Goal: Information Seeking & Learning: Learn about a topic

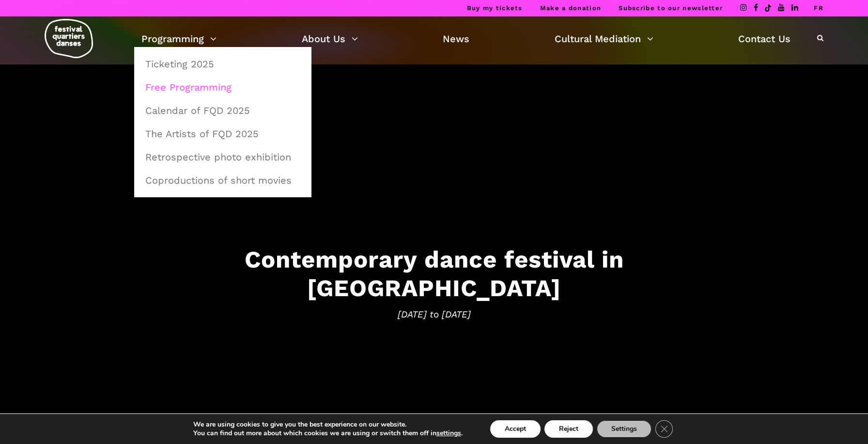
click at [185, 84] on link "Free Programming" at bounding box center [223, 87] width 167 height 22
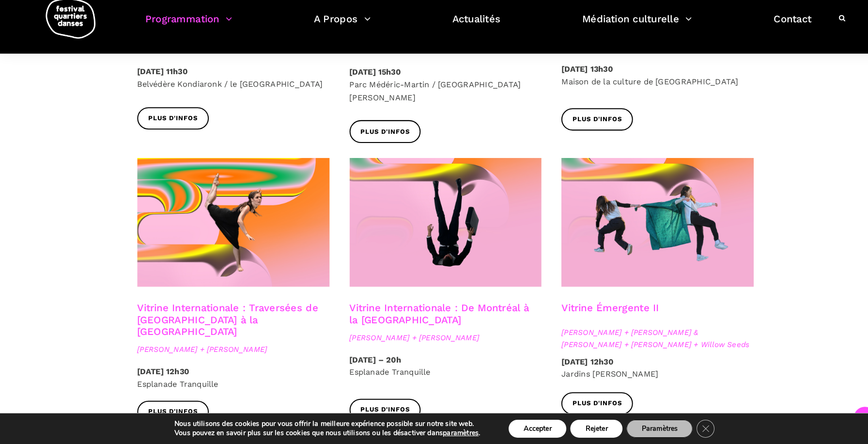
scroll to position [720, 0]
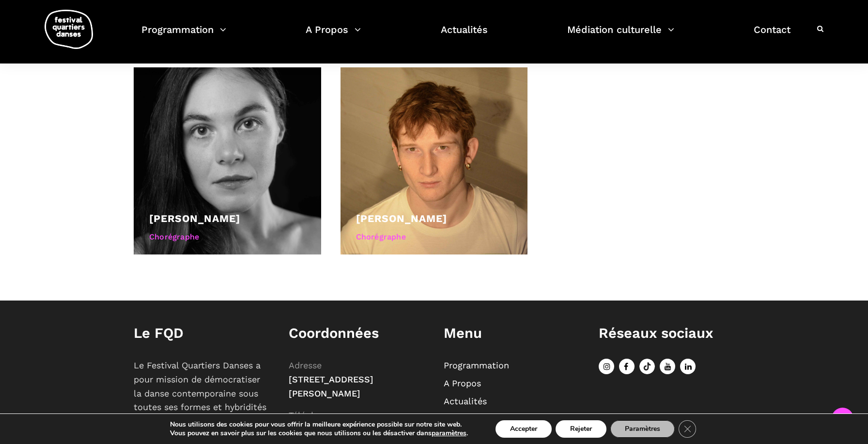
scroll to position [497, 0]
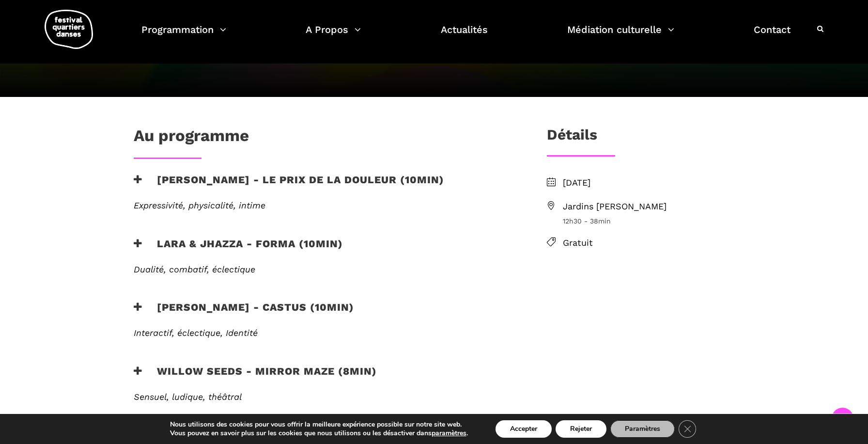
scroll to position [222, 0]
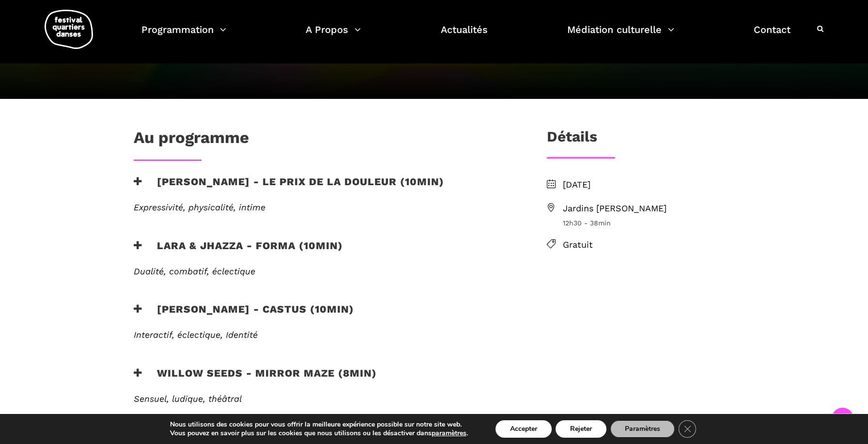
click at [140, 240] on icon at bounding box center [138, 245] width 9 height 10
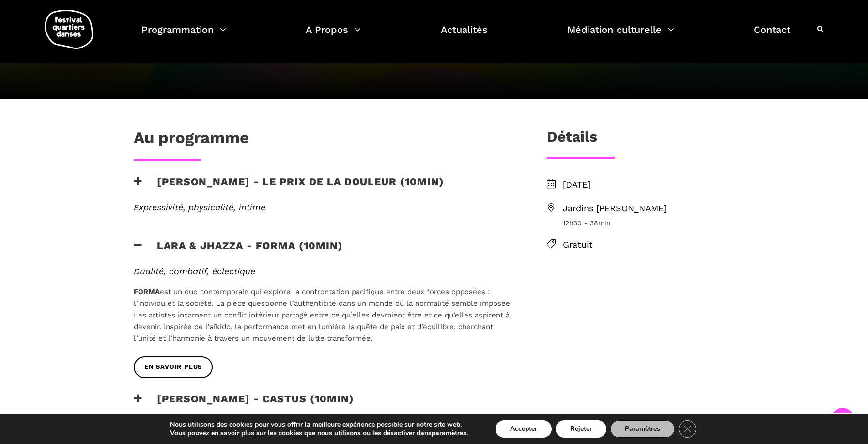
click at [140, 240] on icon at bounding box center [138, 245] width 9 height 10
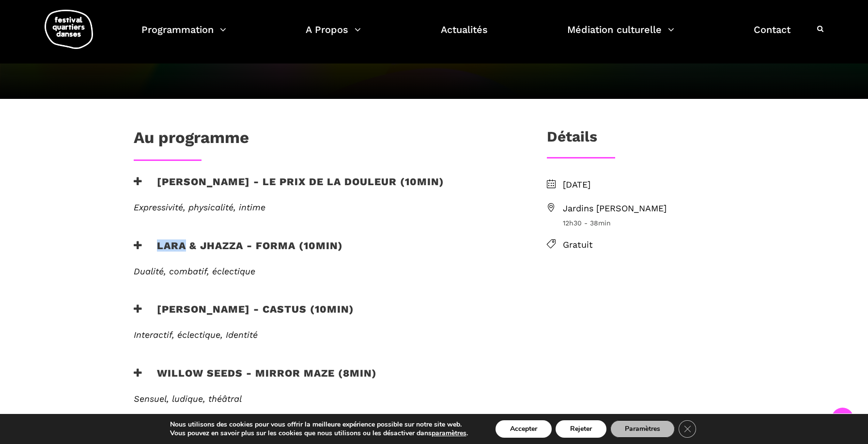
click at [140, 240] on icon at bounding box center [138, 245] width 9 height 10
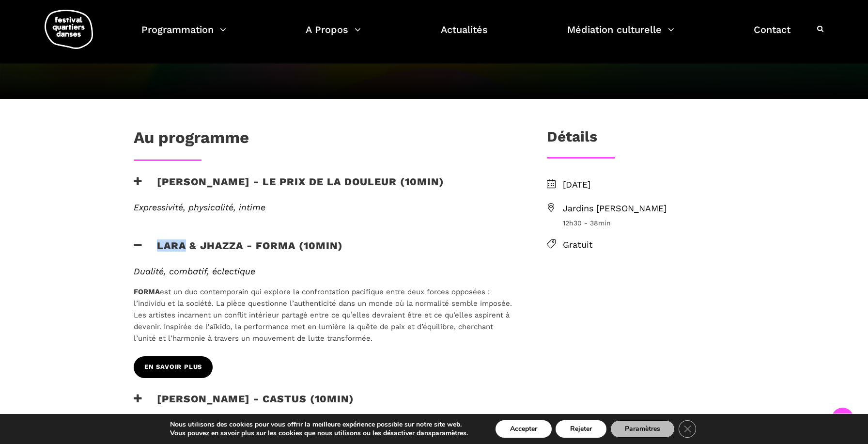
click at [169, 362] on span "EN SAVOIR PLUS" at bounding box center [173, 367] width 58 height 10
